Goal: Task Accomplishment & Management: Manage account settings

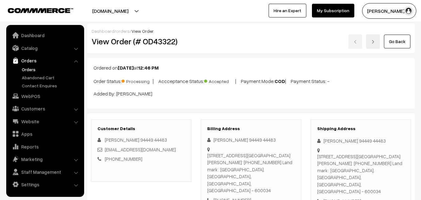
scroll to position [374, 0]
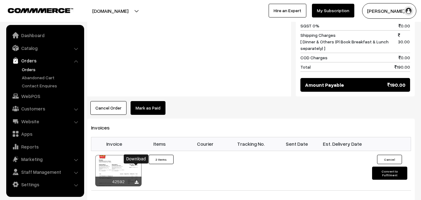
click at [29, 72] on link "Orders" at bounding box center [51, 69] width 62 height 7
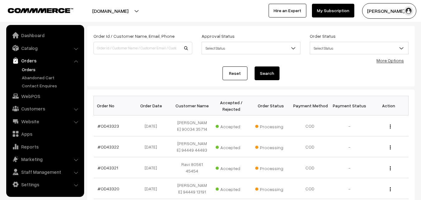
scroll to position [62, 0]
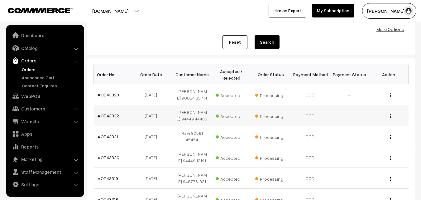
click at [116, 116] on link "#OD43322" at bounding box center [107, 115] width 21 height 5
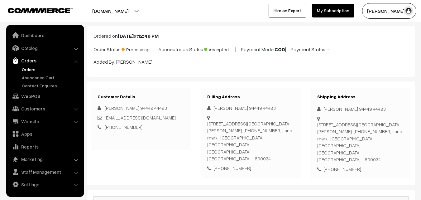
scroll to position [31, 0]
click at [28, 68] on link "Orders" at bounding box center [51, 69] width 62 height 7
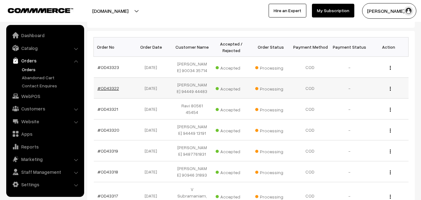
scroll to position [93, 0]
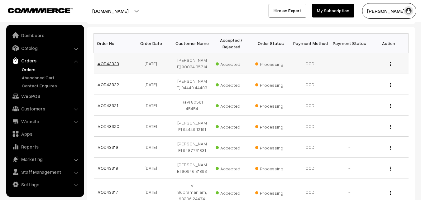
click at [111, 64] on link "#OD43323" at bounding box center [107, 63] width 21 height 5
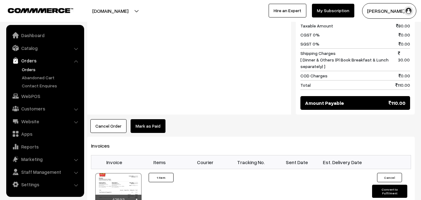
scroll to position [374, 0]
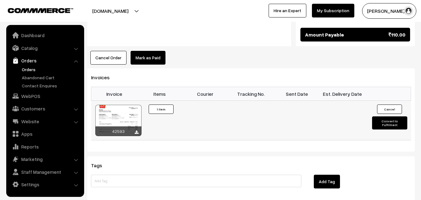
click at [122, 106] on div at bounding box center [118, 120] width 46 height 31
